Goal: Transaction & Acquisition: Purchase product/service

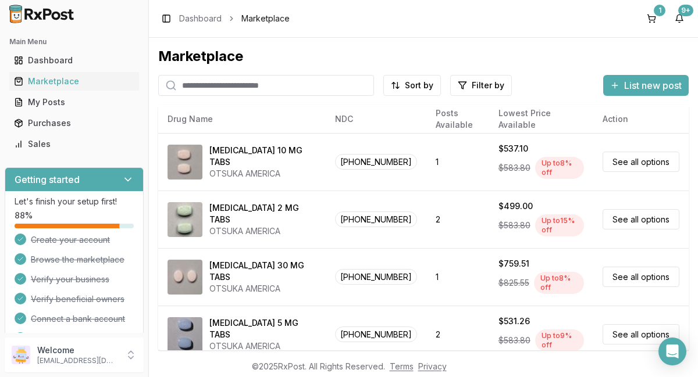
click at [317, 87] on input "search" at bounding box center [266, 85] width 216 height 21
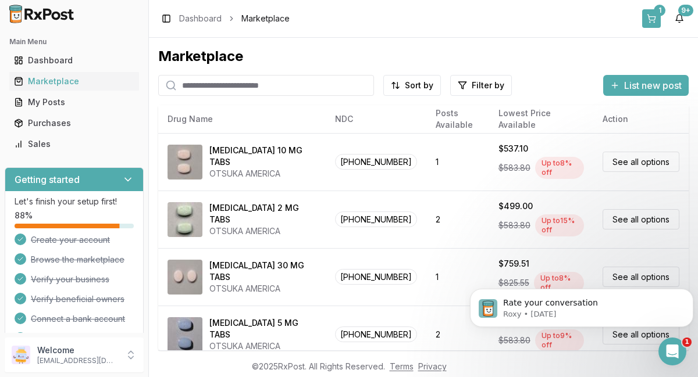
click at [654, 20] on button "1" at bounding box center [651, 18] width 19 height 19
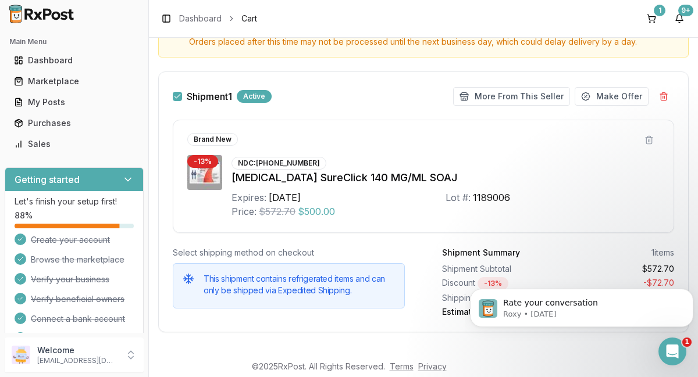
scroll to position [147, 0]
click at [644, 139] on button at bounding box center [648, 140] width 21 height 21
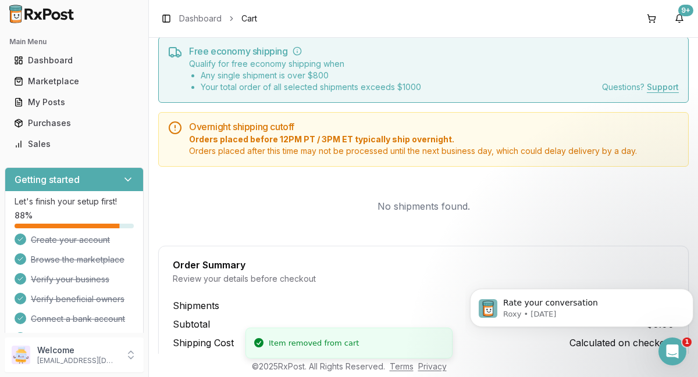
scroll to position [0, 0]
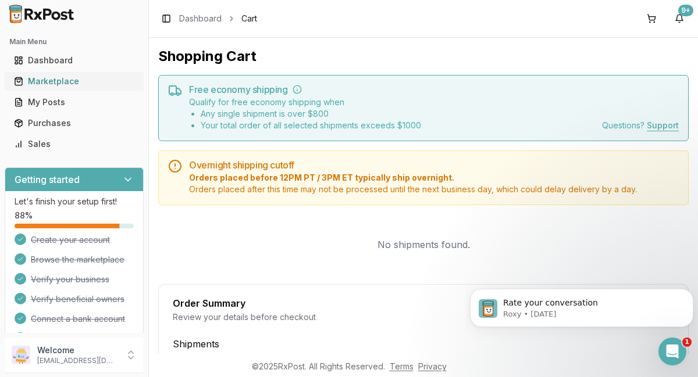
click at [67, 87] on div "Marketplace" at bounding box center [74, 82] width 120 height 12
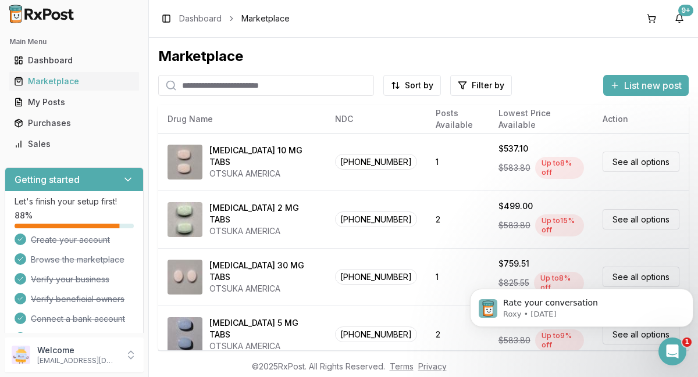
click at [319, 87] on input "search" at bounding box center [266, 85] width 216 height 21
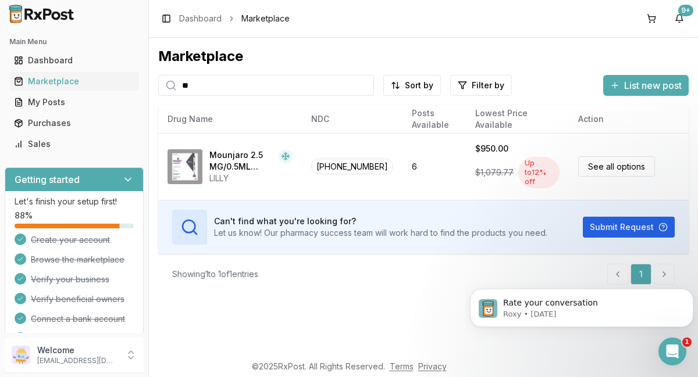
type input "*"
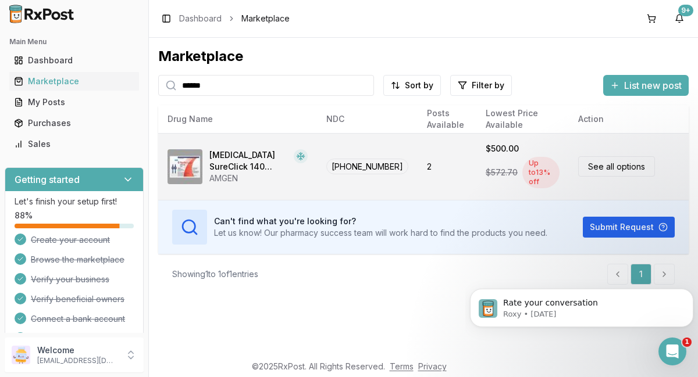
type input "******"
click at [631, 165] on link "See all options" at bounding box center [616, 166] width 77 height 20
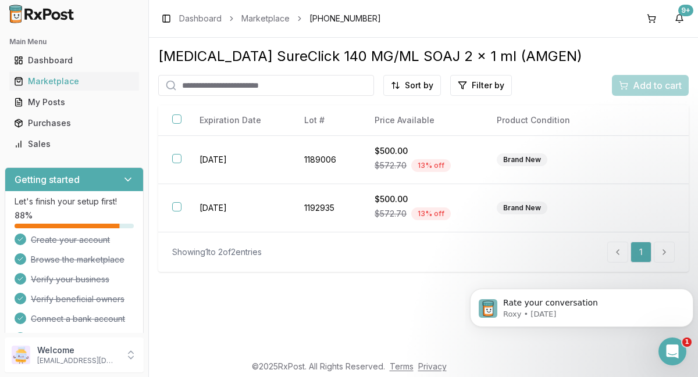
click at [314, 83] on input "search" at bounding box center [266, 85] width 216 height 21
type input "******"
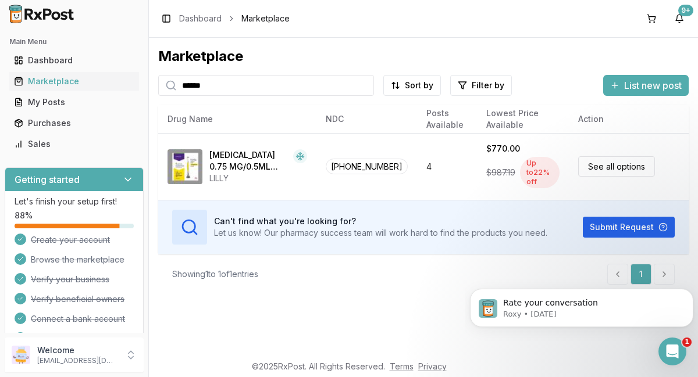
click at [211, 83] on input "******" at bounding box center [266, 85] width 216 height 21
type input "*"
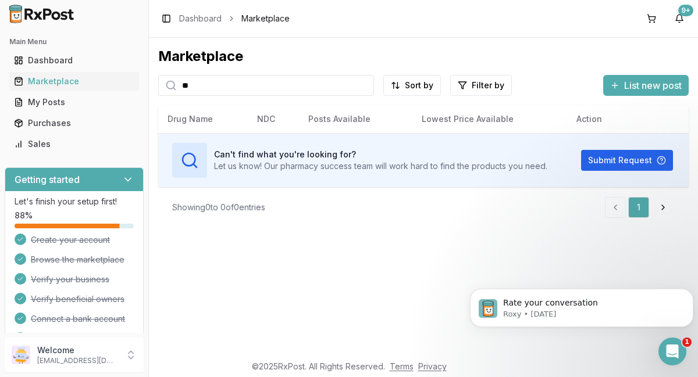
type input "*"
click at [216, 87] on input "****" at bounding box center [266, 85] width 216 height 21
type input "*"
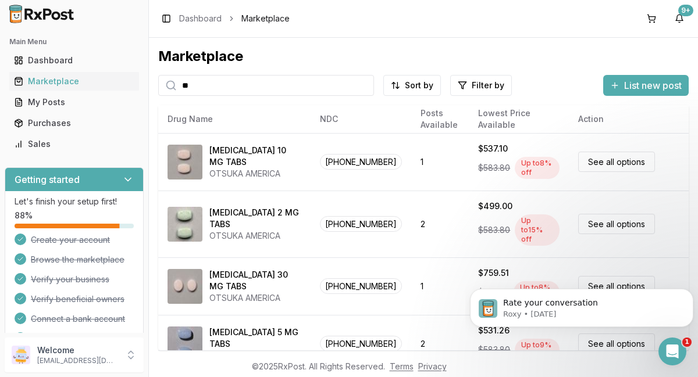
type input "*"
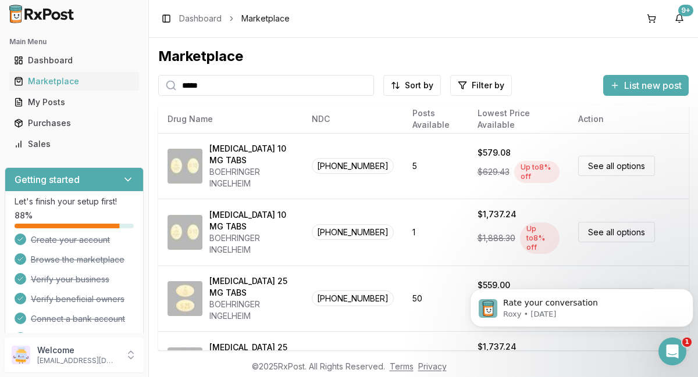
click at [208, 84] on input "*****" at bounding box center [266, 85] width 216 height 21
type input "*"
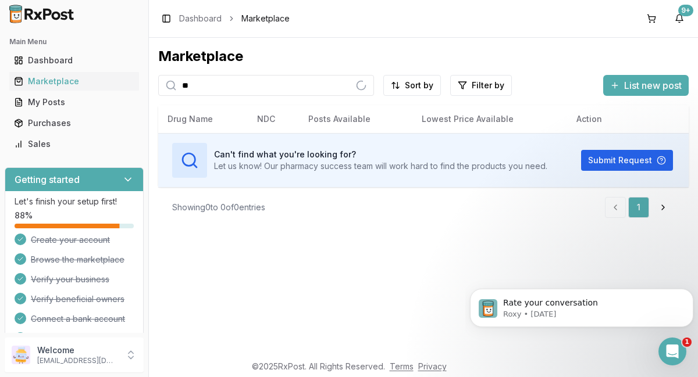
type input "*"
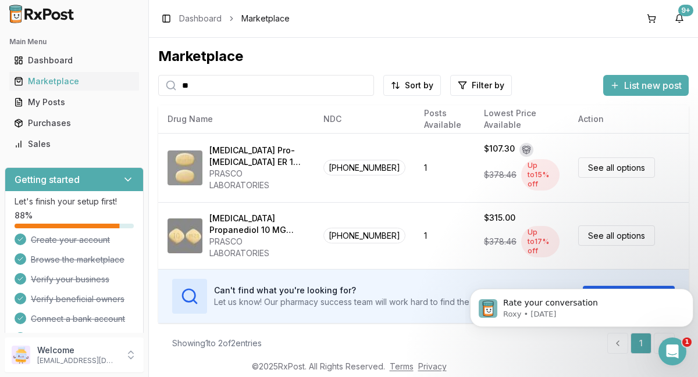
type input "*"
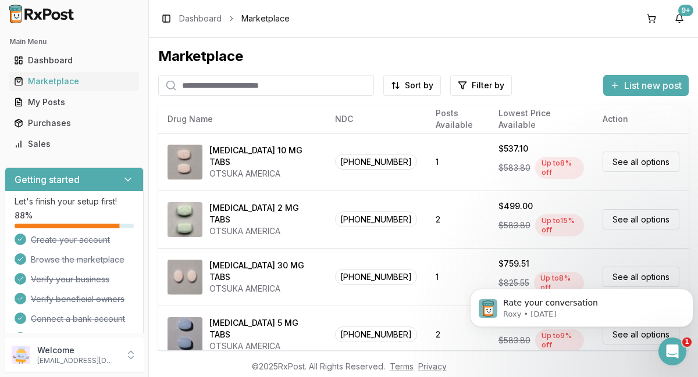
click at [320, 85] on input "search" at bounding box center [266, 85] width 216 height 21
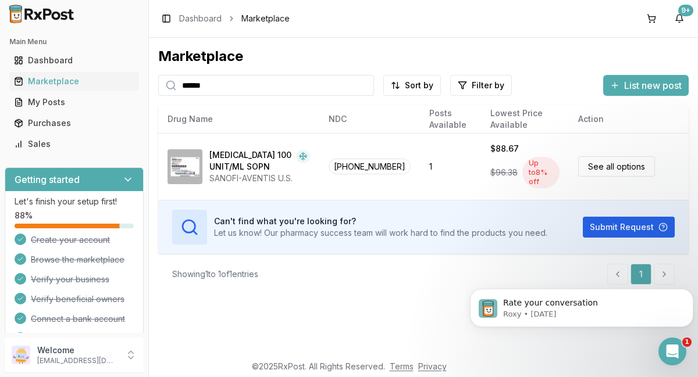
click at [216, 87] on input "******" at bounding box center [266, 85] width 216 height 21
type input "*"
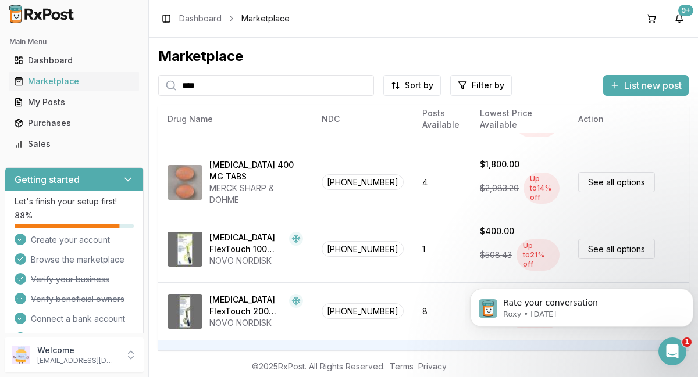
scroll to position [191, 0]
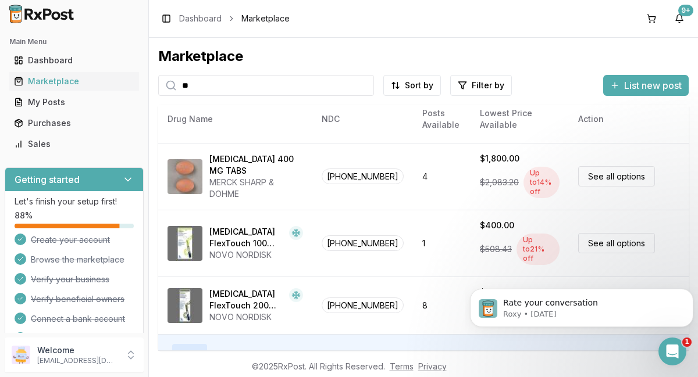
type input "*"
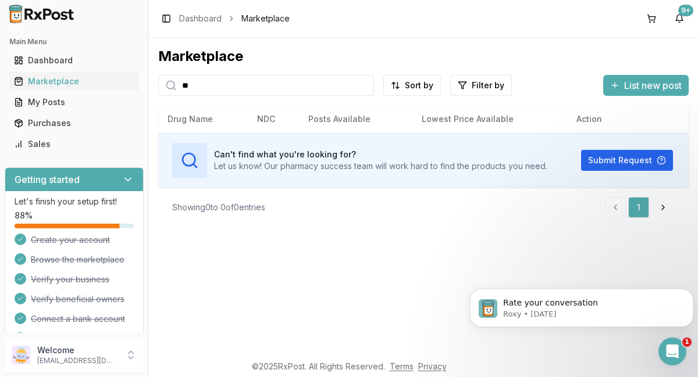
type input "*"
type input "*********"
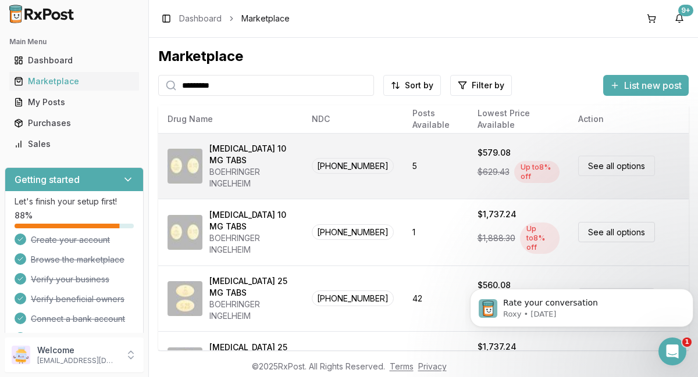
click at [619, 167] on link "See all options" at bounding box center [616, 166] width 77 height 20
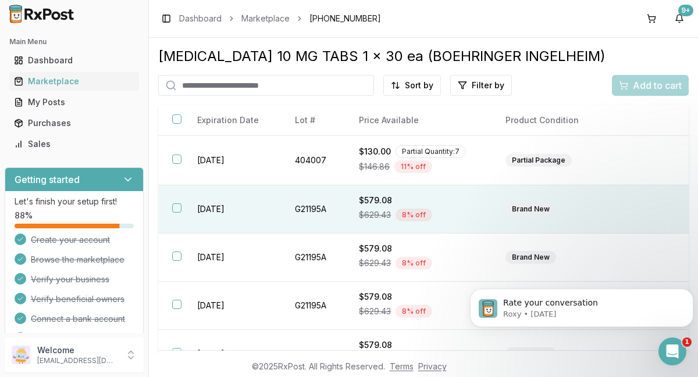
click at [178, 209] on button "button" at bounding box center [176, 207] width 9 height 9
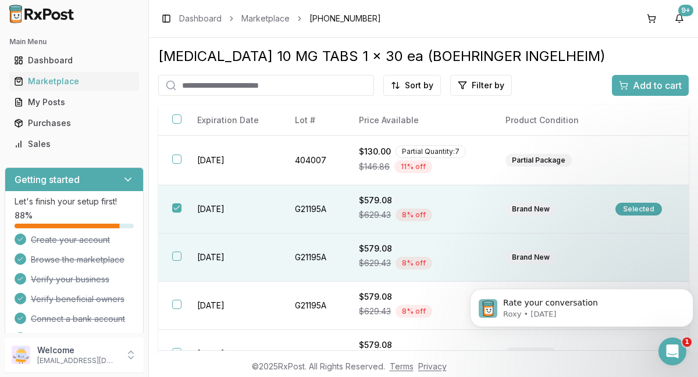
click at [177, 260] on button "button" at bounding box center [176, 256] width 9 height 9
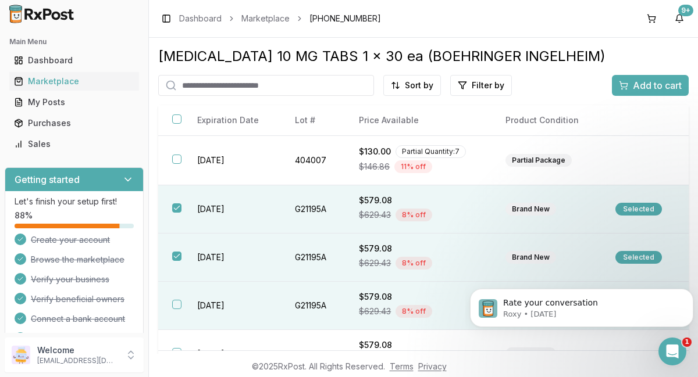
click at [177, 306] on button "button" at bounding box center [176, 304] width 9 height 9
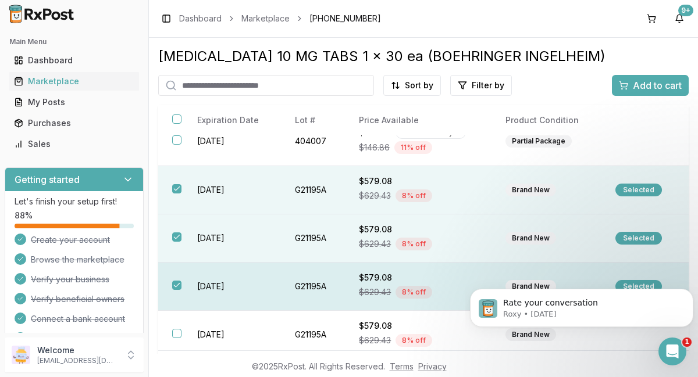
scroll to position [27, 0]
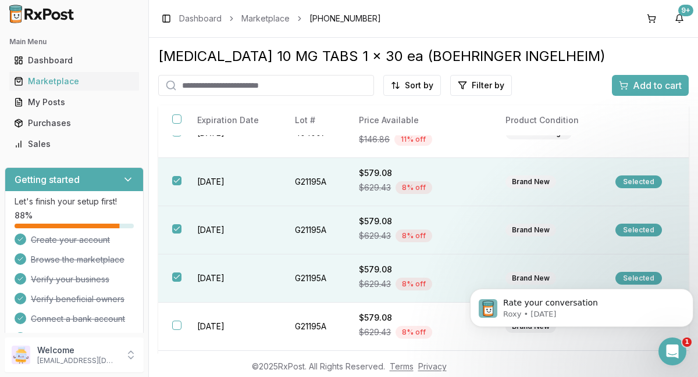
click at [653, 85] on span "Add to cart" at bounding box center [656, 85] width 49 height 14
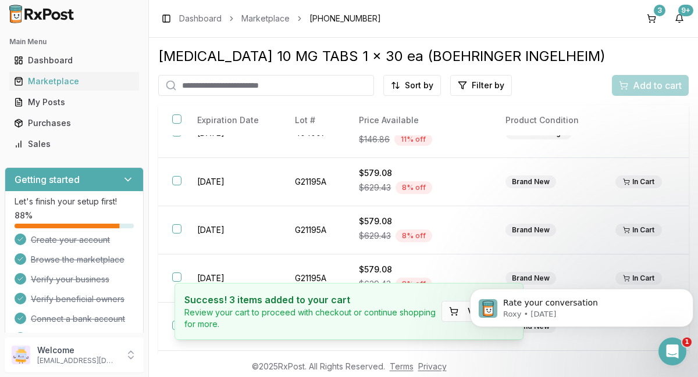
click at [319, 88] on input "search" at bounding box center [266, 85] width 216 height 21
type input "*********"
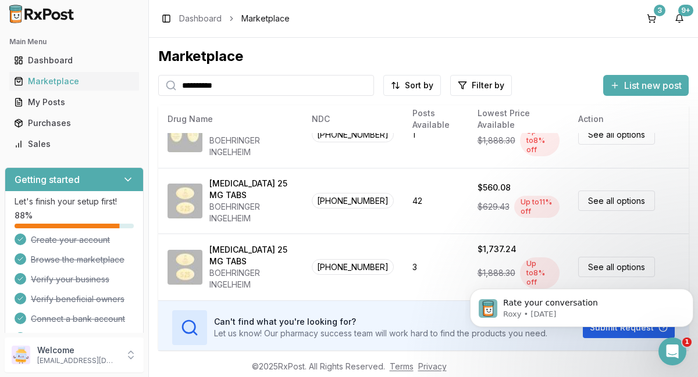
scroll to position [99, 0]
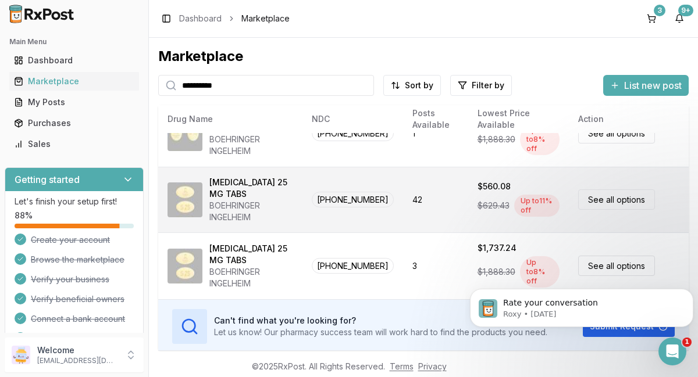
click at [615, 200] on link "See all options" at bounding box center [616, 200] width 77 height 20
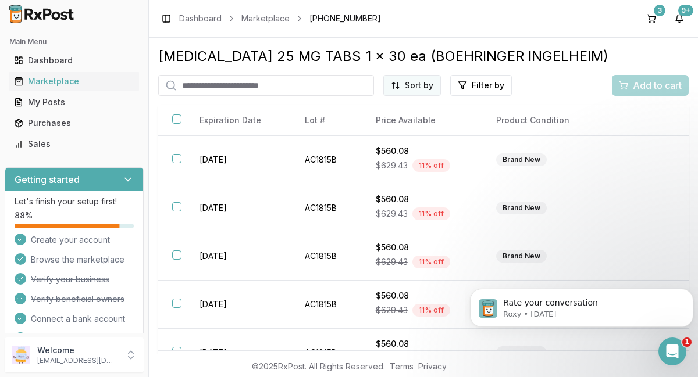
click at [412, 91] on html "Main Menu Dashboard Marketplace My Posts Purchases Sales Getting started Let's …" at bounding box center [349, 188] width 698 height 377
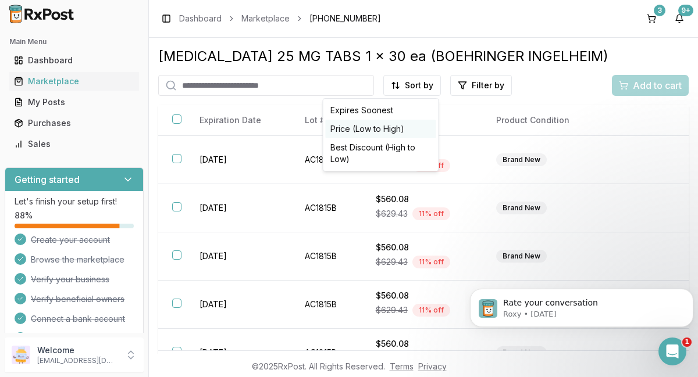
click at [367, 130] on div "Price (Low to High)" at bounding box center [381, 129] width 110 height 19
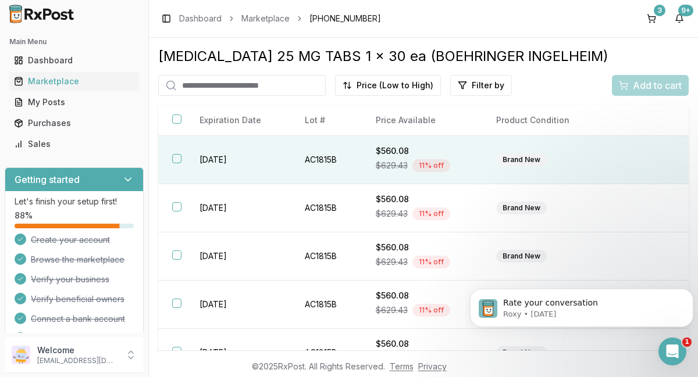
click at [180, 159] on button "button" at bounding box center [176, 158] width 9 height 9
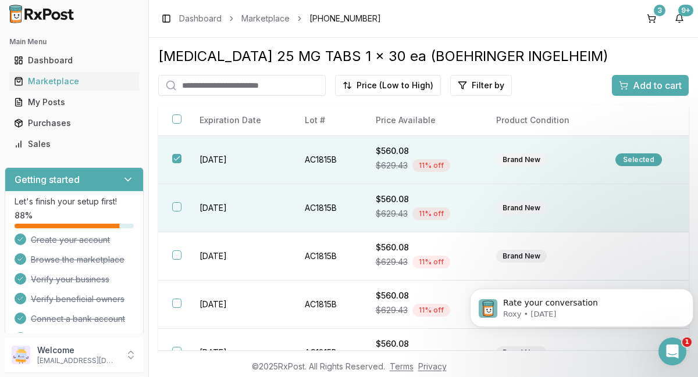
click at [178, 210] on button "button" at bounding box center [176, 206] width 9 height 9
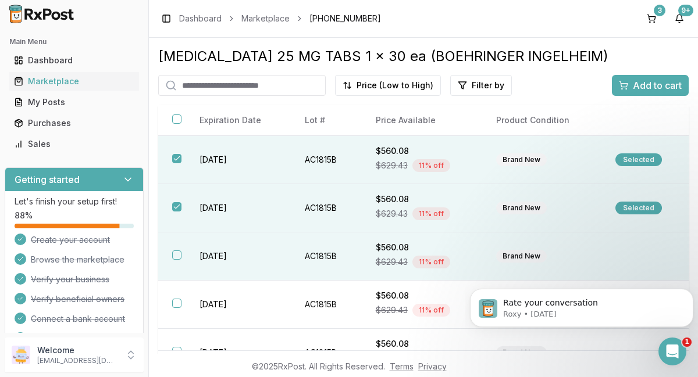
click at [177, 256] on button "button" at bounding box center [176, 255] width 9 height 9
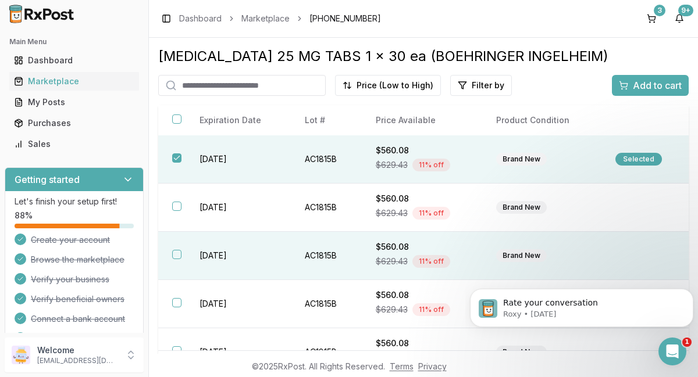
scroll to position [95, 0]
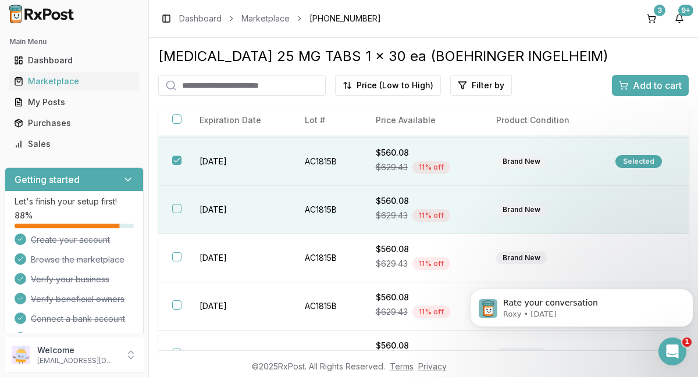
click at [174, 209] on button "button" at bounding box center [176, 208] width 9 height 9
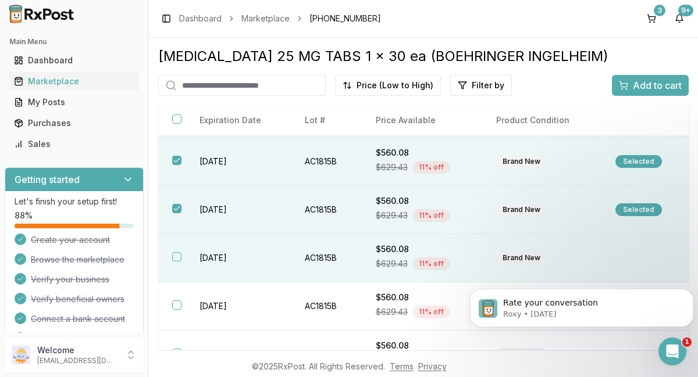
click at [177, 259] on button "button" at bounding box center [176, 256] width 9 height 9
click at [649, 87] on span "Add to cart" at bounding box center [656, 85] width 49 height 14
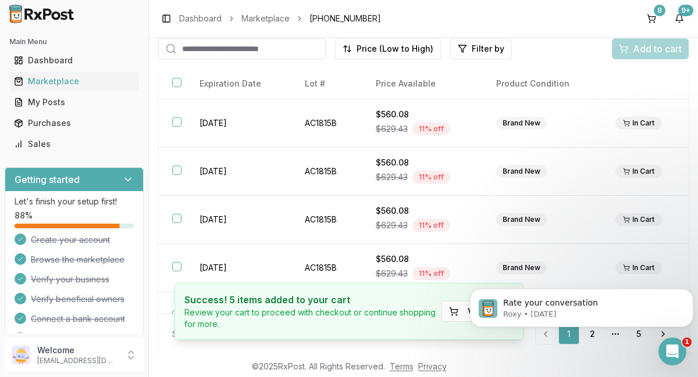
scroll to position [0, 0]
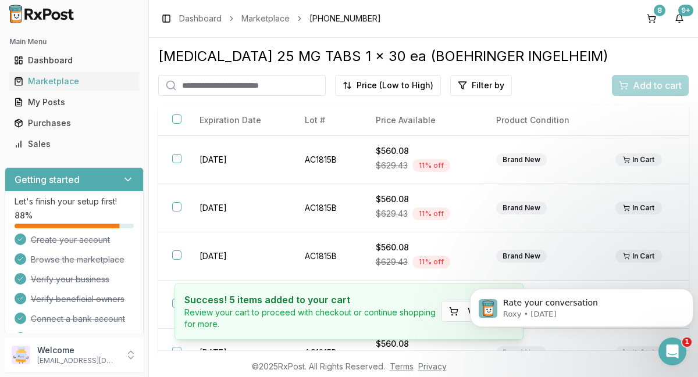
click at [302, 84] on input "search" at bounding box center [241, 85] width 167 height 21
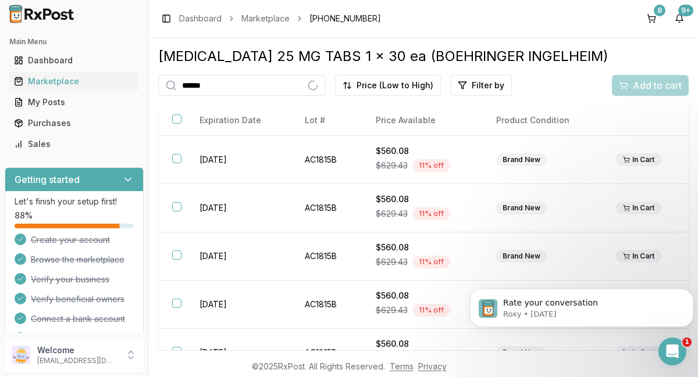
type input "*******"
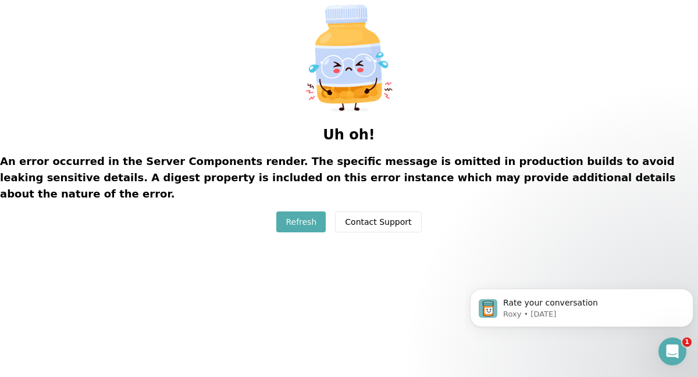
click at [298, 212] on button "Refresh" at bounding box center [300, 222] width 49 height 21
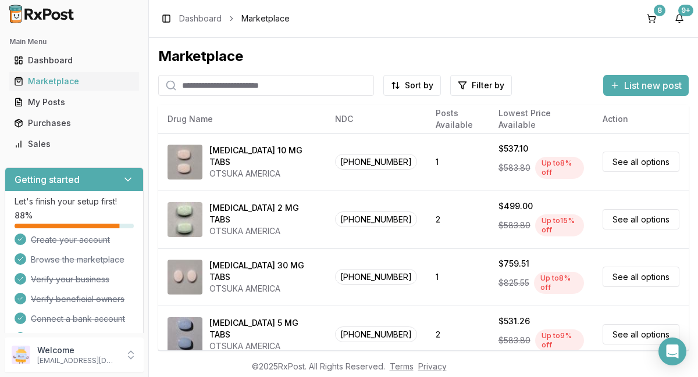
click at [305, 86] on input "search" at bounding box center [266, 85] width 216 height 21
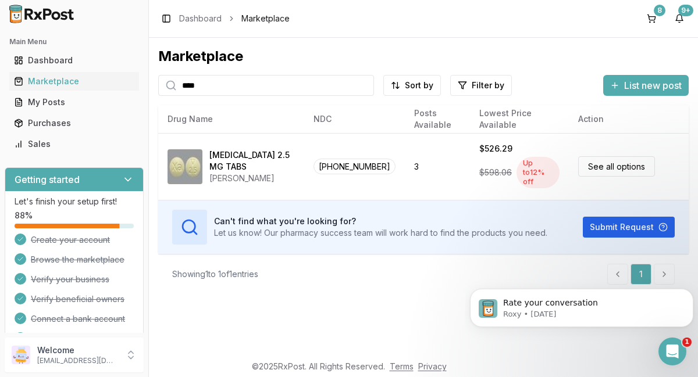
click at [211, 83] on input "****" at bounding box center [266, 85] width 216 height 21
type input "*"
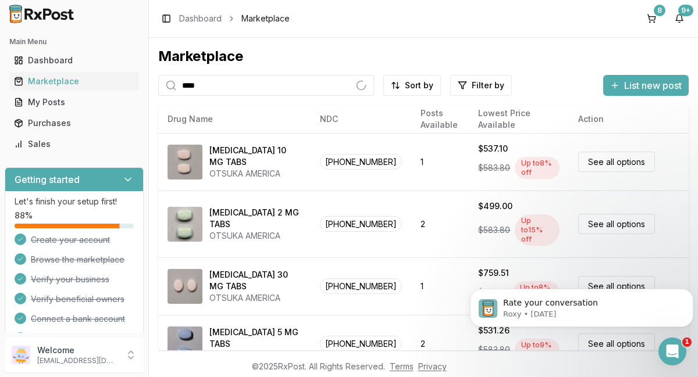
type input "****"
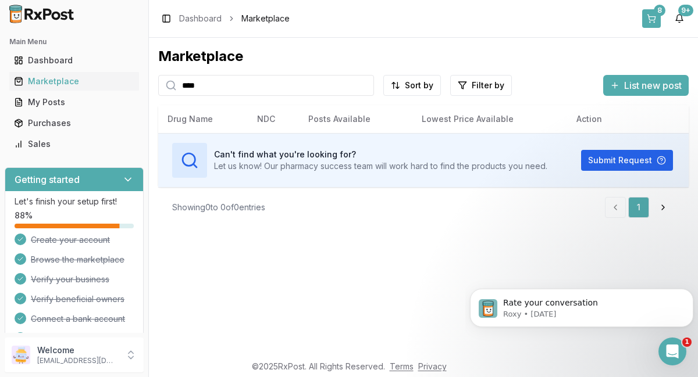
click at [652, 19] on button "8" at bounding box center [651, 18] width 19 height 19
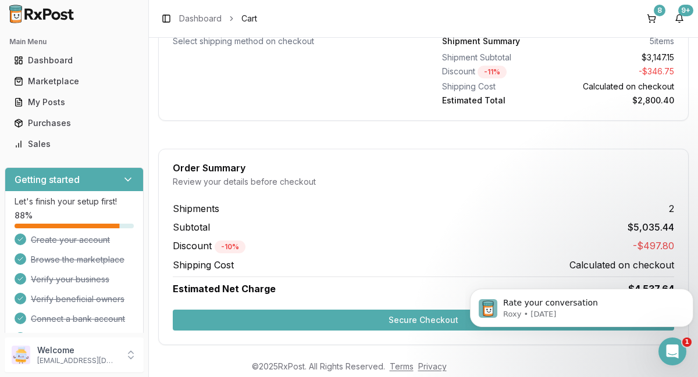
scroll to position [1459, 0]
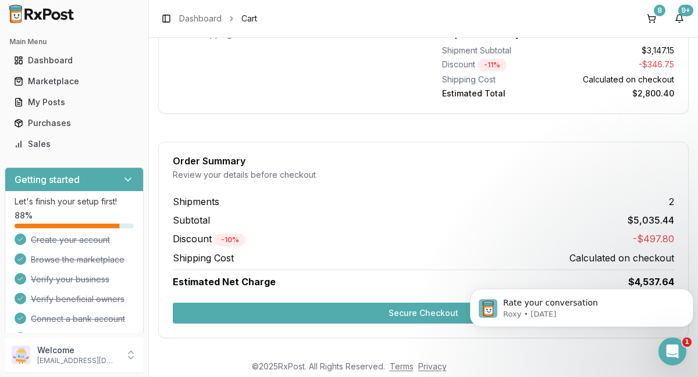
click at [427, 308] on button "Secure Checkout" at bounding box center [423, 313] width 501 height 21
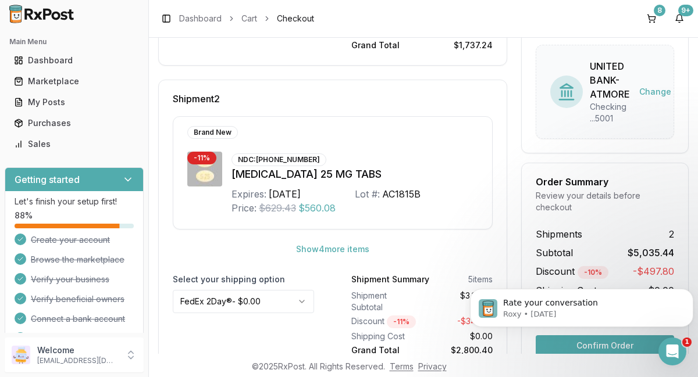
scroll to position [474, 0]
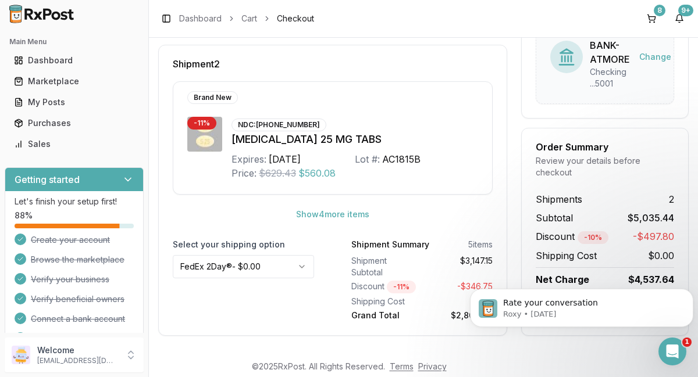
click at [530, 363] on footer "© 2025 RxPost. All Rights Reserved. Terms Privacy" at bounding box center [349, 366] width 698 height 21
click at [689, 293] on icon "Dismiss notification" at bounding box center [690, 292] width 6 height 6
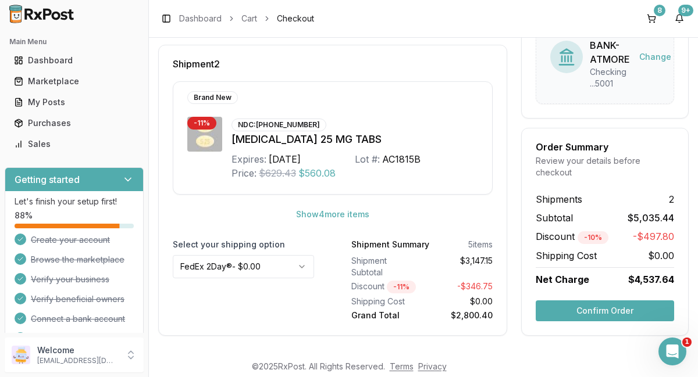
click at [601, 309] on button "Confirm Order" at bounding box center [604, 311] width 138 height 21
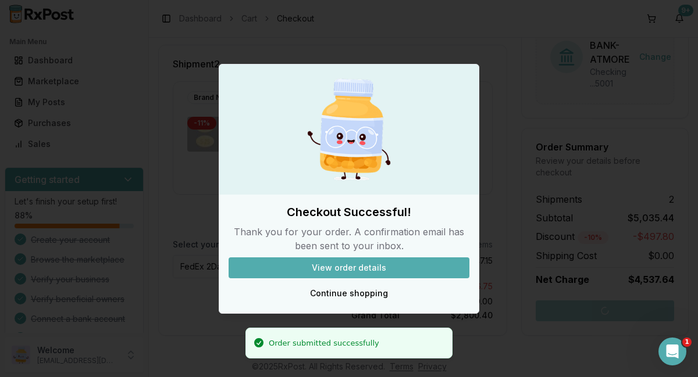
click at [351, 268] on button "View order details" at bounding box center [348, 268] width 241 height 21
